Goal: Information Seeking & Learning: Learn about a topic

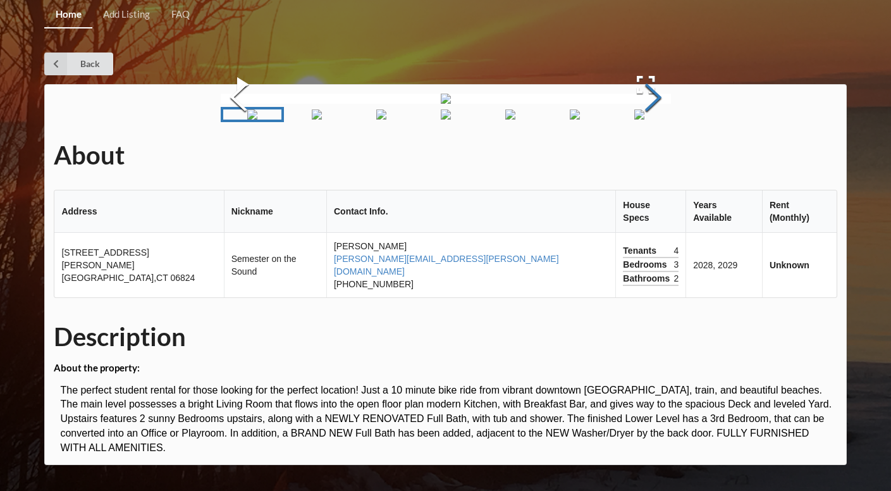
click at [671, 156] on button "Next Slide" at bounding box center [652, 99] width 35 height 114
drag, startPoint x: 625, startPoint y: 271, endPoint x: 666, endPoint y: 272, distance: 40.5
click at [685, 272] on td "2028, 2029" at bounding box center [723, 265] width 76 height 64
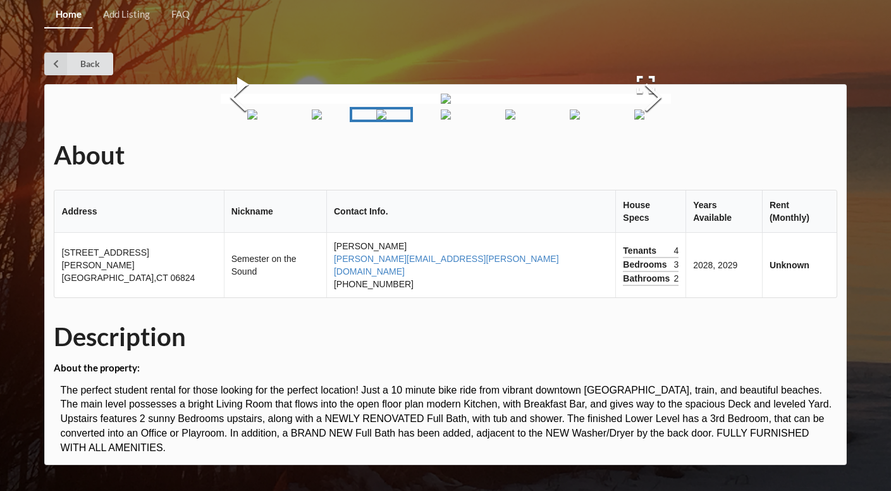
click at [685, 257] on td "2028, 2029" at bounding box center [723, 265] width 76 height 64
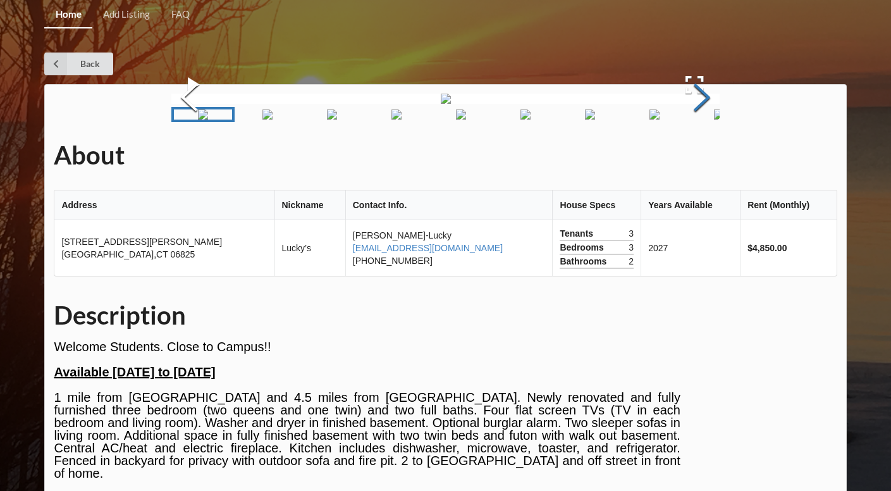
click at [700, 156] on button "Next Slide" at bounding box center [701, 99] width 35 height 114
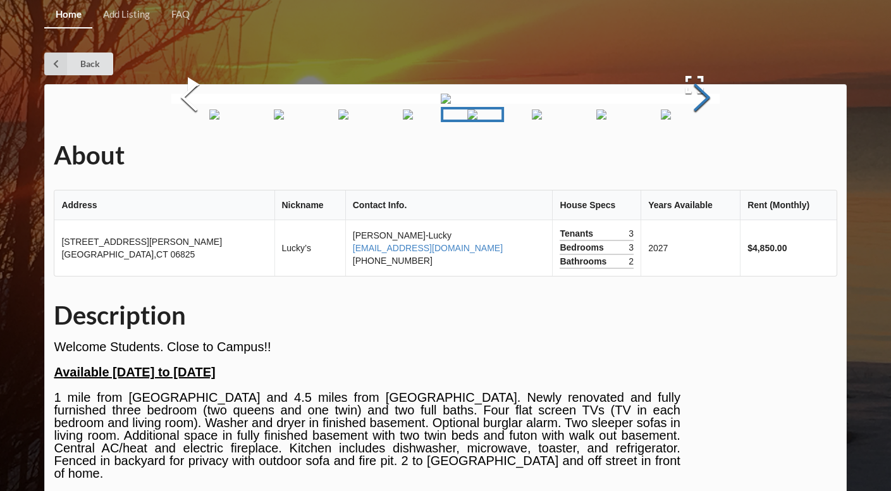
click at [700, 156] on button "Next Slide" at bounding box center [701, 99] width 35 height 114
click at [712, 156] on button "Next Slide" at bounding box center [701, 99] width 35 height 114
click at [705, 156] on button "Next Slide" at bounding box center [701, 99] width 35 height 114
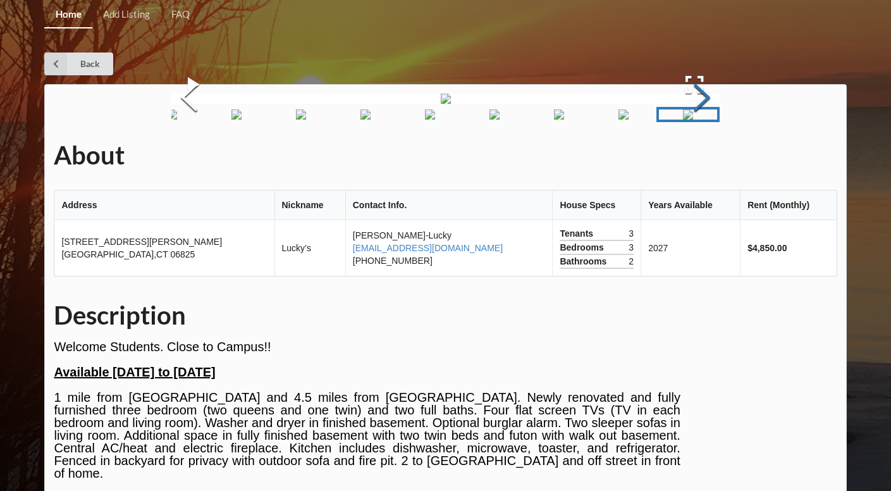
click at [705, 156] on button "Next Slide" at bounding box center [701, 99] width 35 height 114
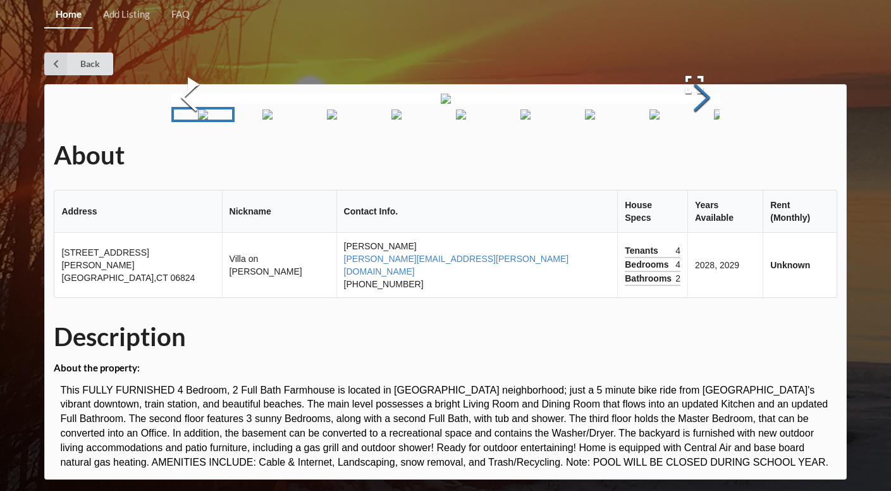
click at [690, 156] on button "Next Slide" at bounding box center [701, 99] width 35 height 114
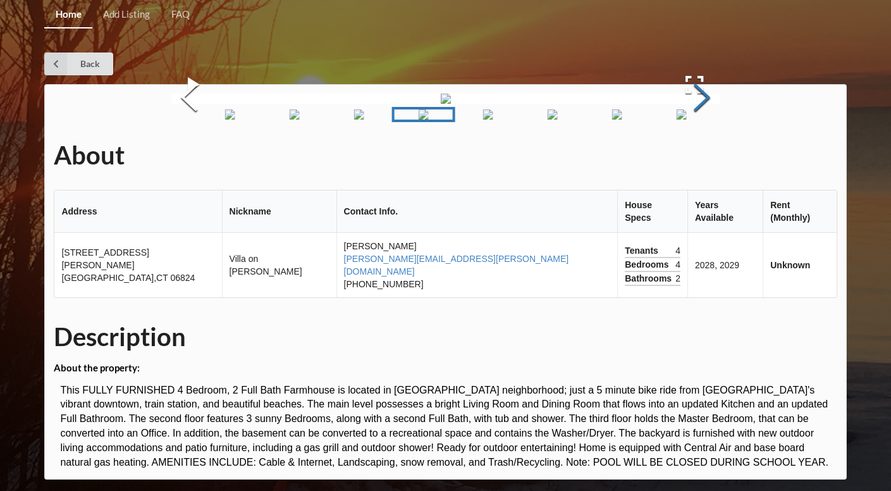
click at [689, 156] on button "Next Slide" at bounding box center [701, 99] width 35 height 114
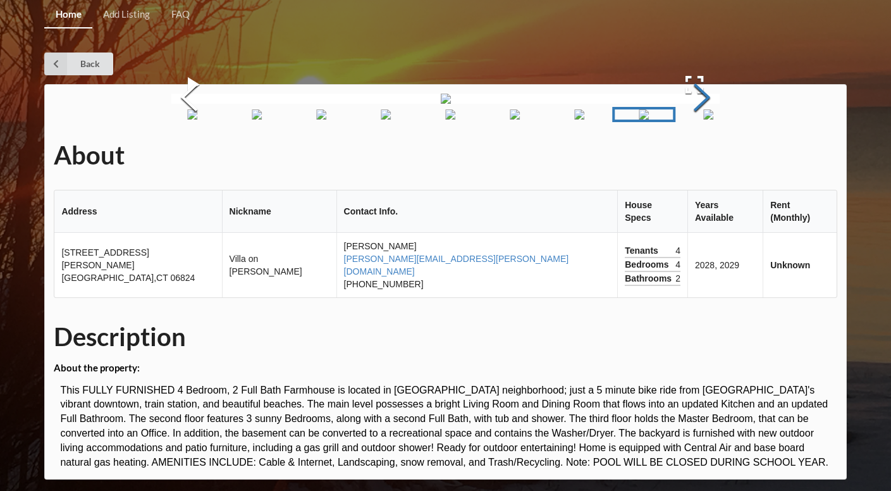
click at [689, 156] on button "Next Slide" at bounding box center [701, 99] width 35 height 114
